Goal: Information Seeking & Learning: Check status

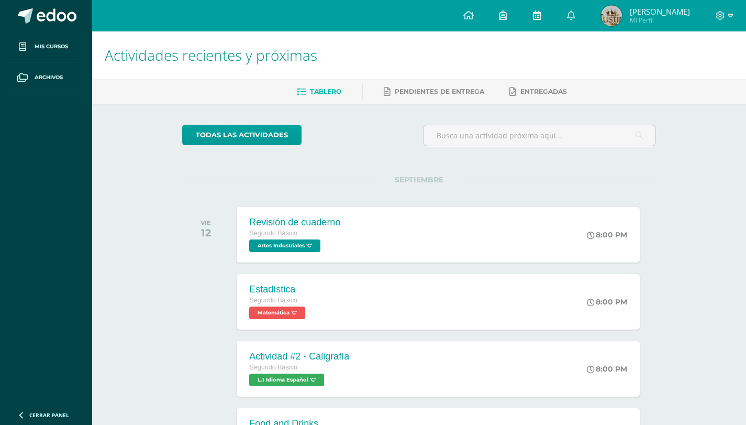
click at [541, 15] on icon at bounding box center [537, 14] width 8 height 9
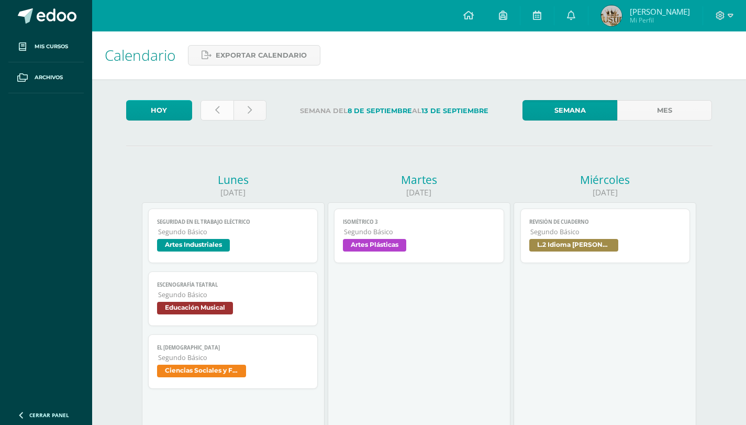
click at [219, 109] on link at bounding box center [217, 110] width 33 height 20
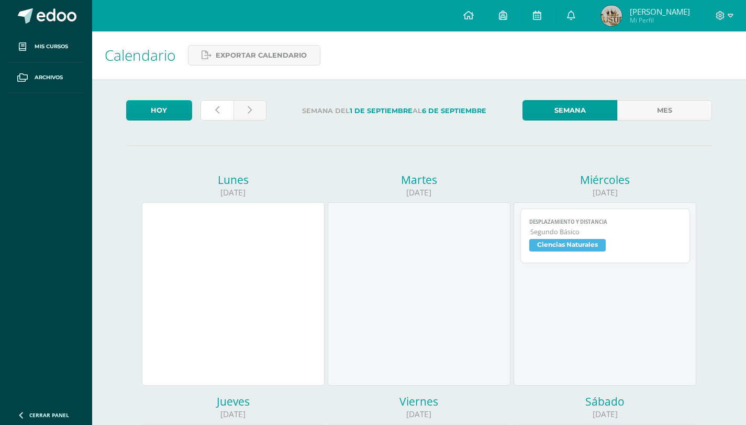
click at [223, 111] on link at bounding box center [217, 110] width 33 height 20
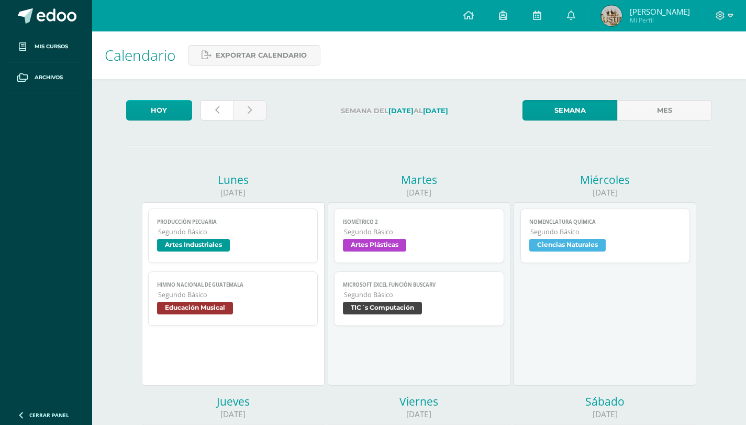
click at [224, 112] on link at bounding box center [217, 110] width 33 height 20
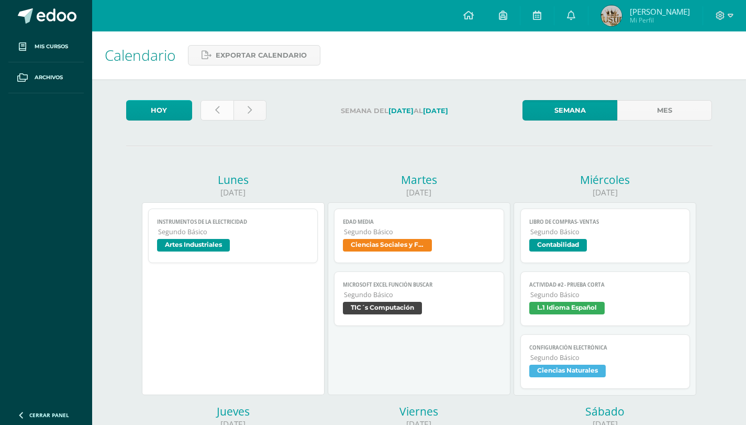
click at [223, 107] on link at bounding box center [217, 110] width 33 height 20
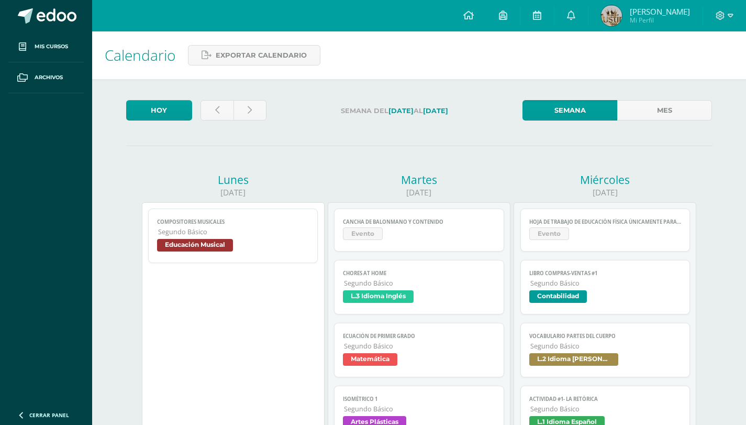
click at [482, 230] on span "Evento" at bounding box center [419, 234] width 152 height 15
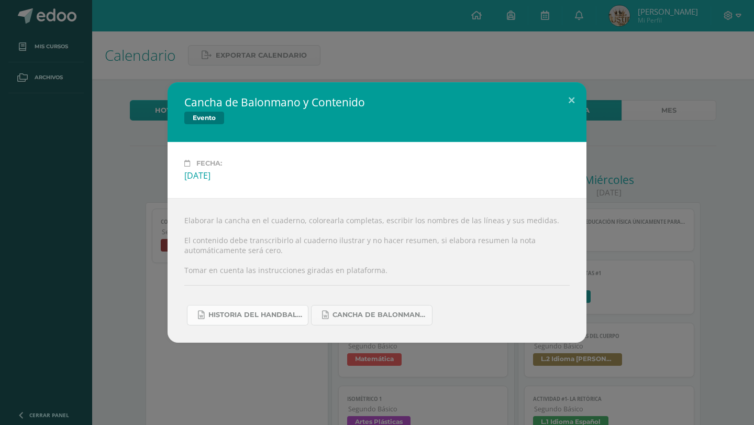
click at [256, 312] on span "Historia del handball.docx" at bounding box center [255, 315] width 94 height 8
click at [569, 92] on button at bounding box center [572, 100] width 30 height 36
